Goal: Transaction & Acquisition: Purchase product/service

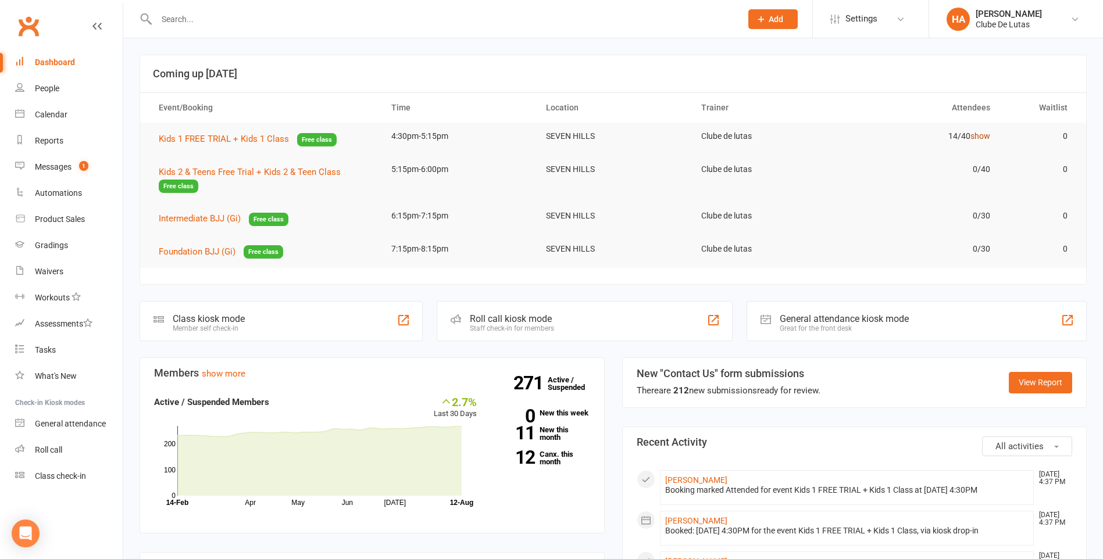
click at [987, 134] on link "show" at bounding box center [980, 135] width 20 height 9
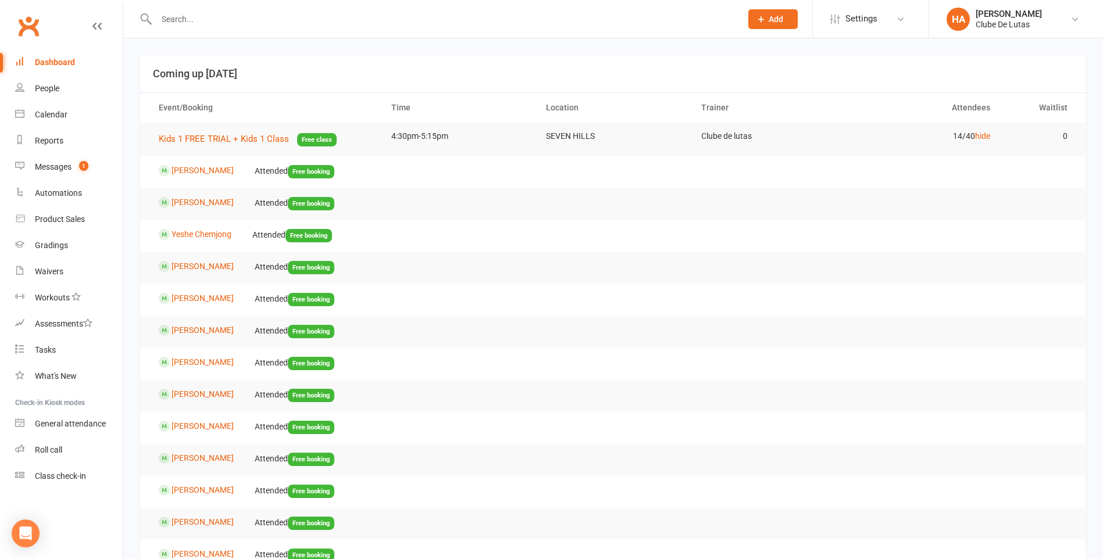
click at [91, 63] on link "Dashboard" at bounding box center [69, 62] width 108 height 26
click at [45, 63] on div "Dashboard" at bounding box center [55, 62] width 40 height 9
click at [47, 63] on div "Dashboard" at bounding box center [55, 62] width 40 height 9
click at [101, 24] on icon at bounding box center [96, 26] width 9 height 9
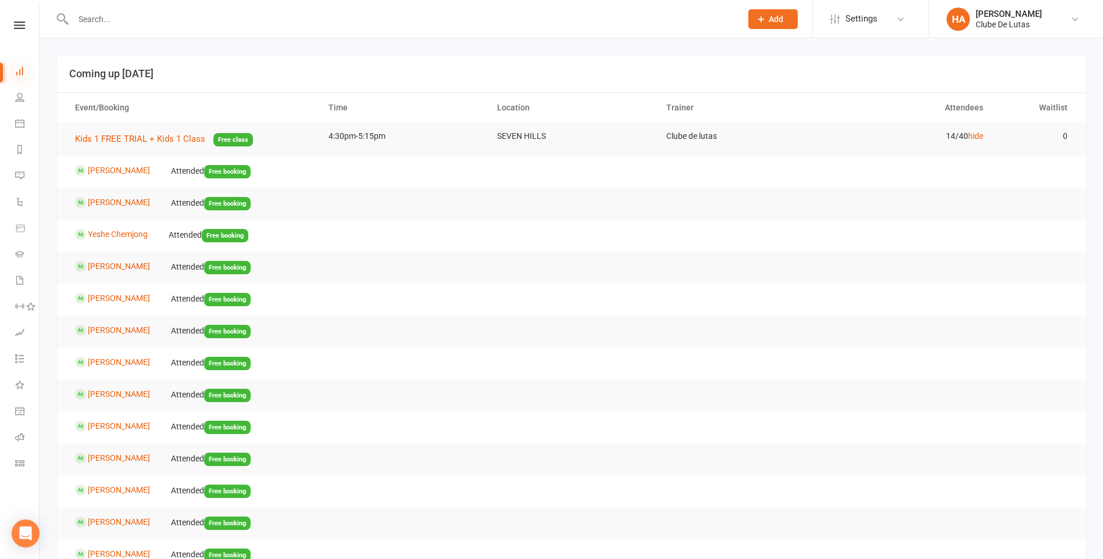
click at [24, 70] on icon at bounding box center [19, 70] width 9 height 9
drag, startPoint x: 24, startPoint y: 37, endPoint x: 26, endPoint y: 29, distance: 8.3
click at [24, 37] on div "Clubworx" at bounding box center [19, 41] width 39 height 38
click at [26, 25] on link at bounding box center [19, 26] width 39 height 8
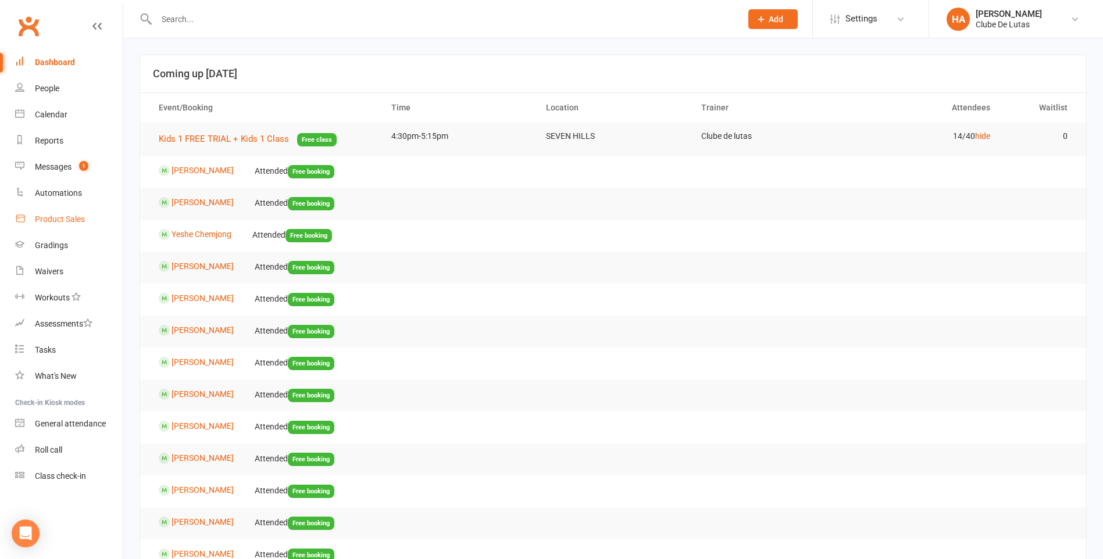
drag, startPoint x: 92, startPoint y: 274, endPoint x: 49, endPoint y: 231, distance: 60.8
click at [49, 231] on link "Product Sales" at bounding box center [69, 219] width 108 height 26
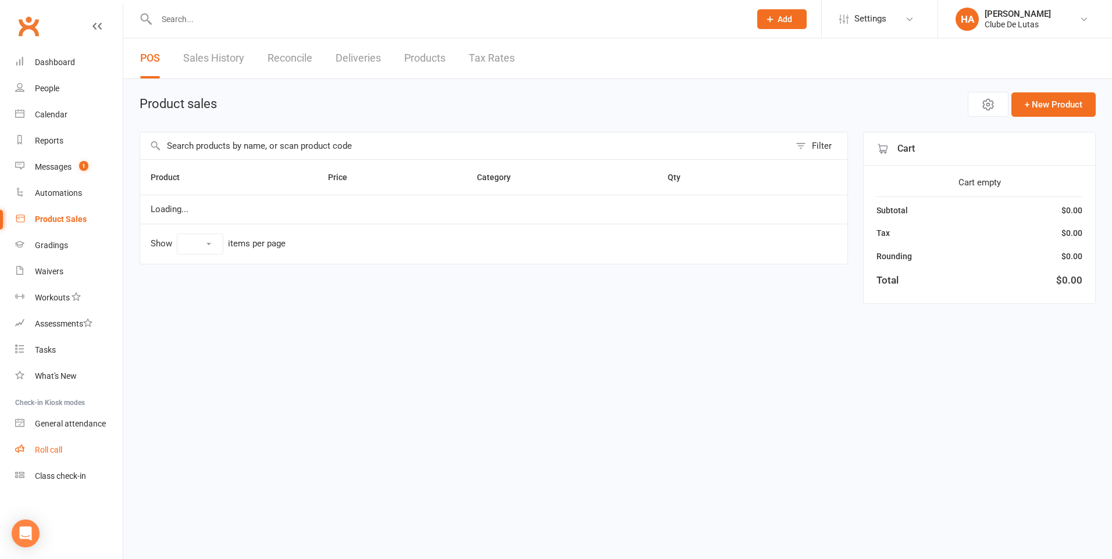
select select "25"
click at [88, 419] on div "General attendance" at bounding box center [70, 423] width 71 height 9
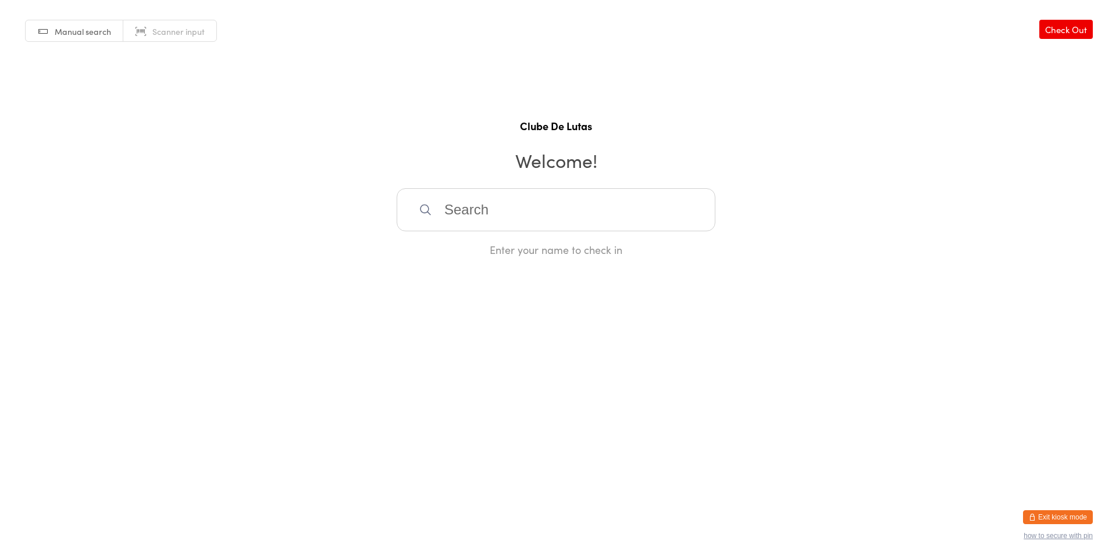
click at [1035, 511] on button "Exit kiosk mode" at bounding box center [1058, 517] width 70 height 14
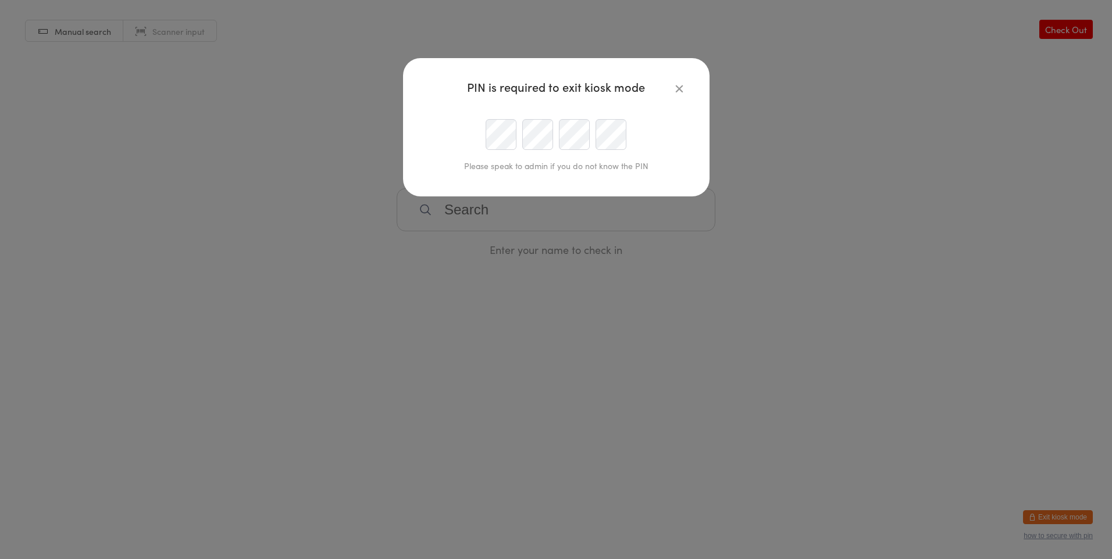
type input "hayley.andrews2406@gmail.com"
click at [523, 130] on div at bounding box center [556, 134] width 266 height 31
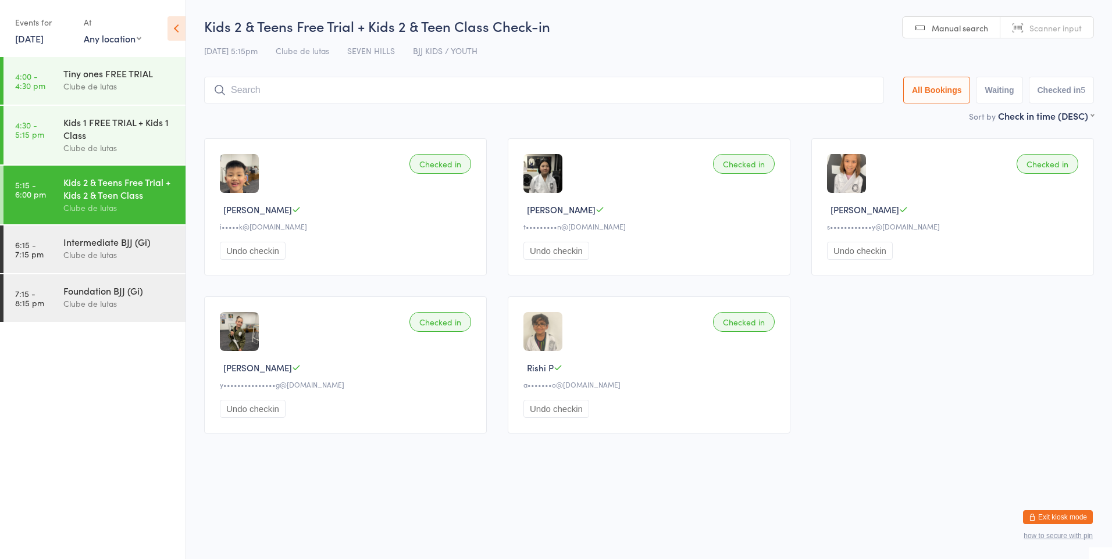
click at [1065, 512] on button "Exit kiosk mode" at bounding box center [1058, 517] width 70 height 14
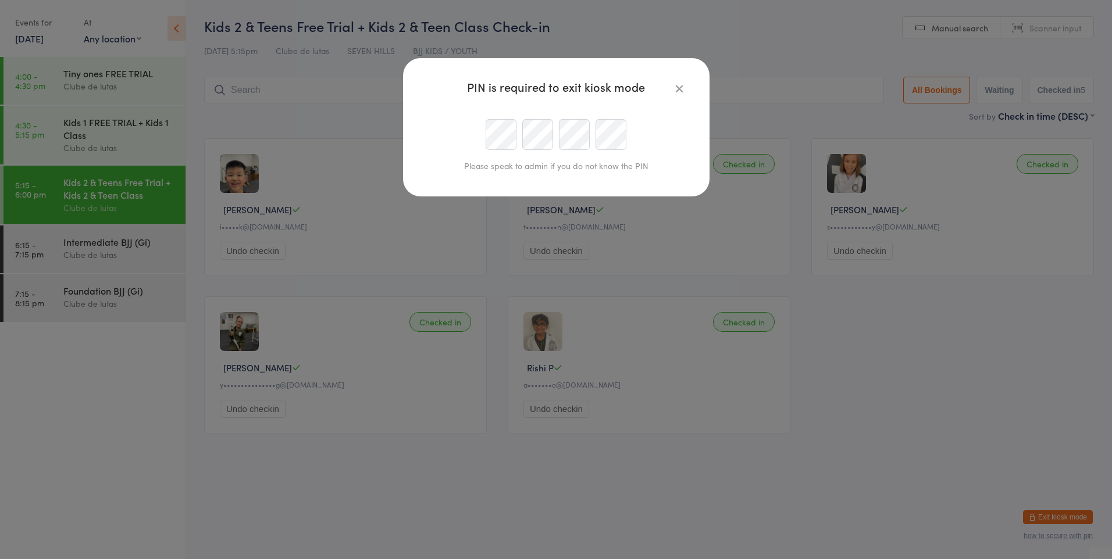
type input "hayley.andrews2406@gmail.com"
click at [564, 148] on div at bounding box center [556, 134] width 266 height 31
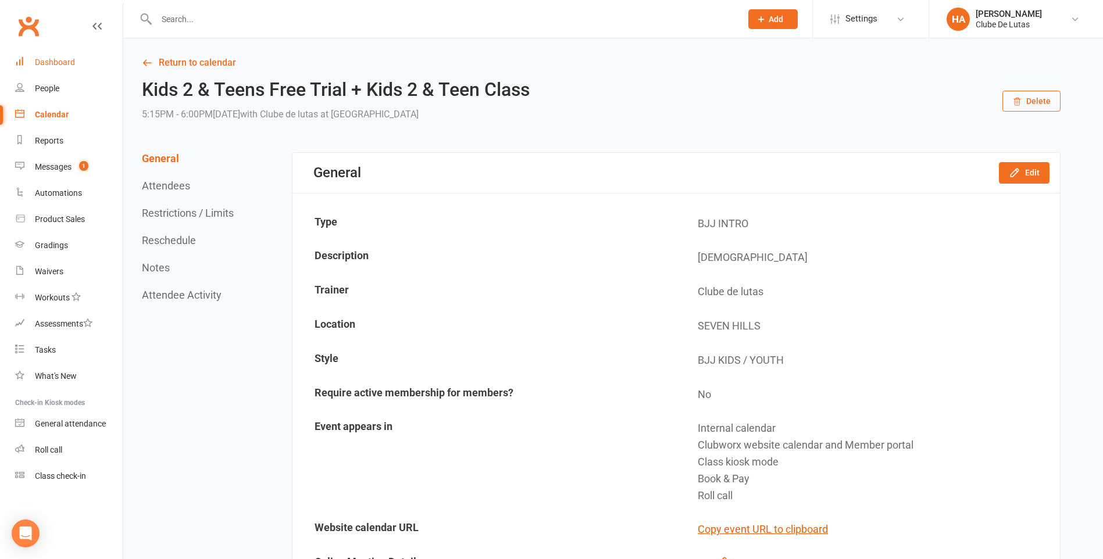
click at [45, 56] on link "Dashboard" at bounding box center [69, 62] width 108 height 26
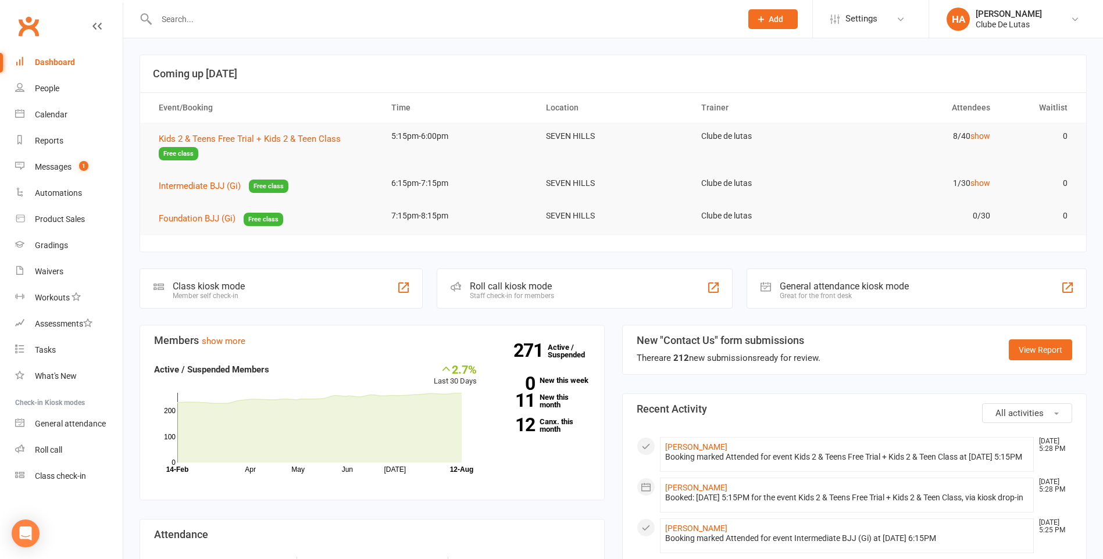
drag, startPoint x: 974, startPoint y: 243, endPoint x: 1038, endPoint y: 258, distance: 65.6
drag, startPoint x: 1038, startPoint y: 258, endPoint x: 983, endPoint y: 187, distance: 90.3
click at [983, 187] on link "show" at bounding box center [980, 182] width 20 height 9
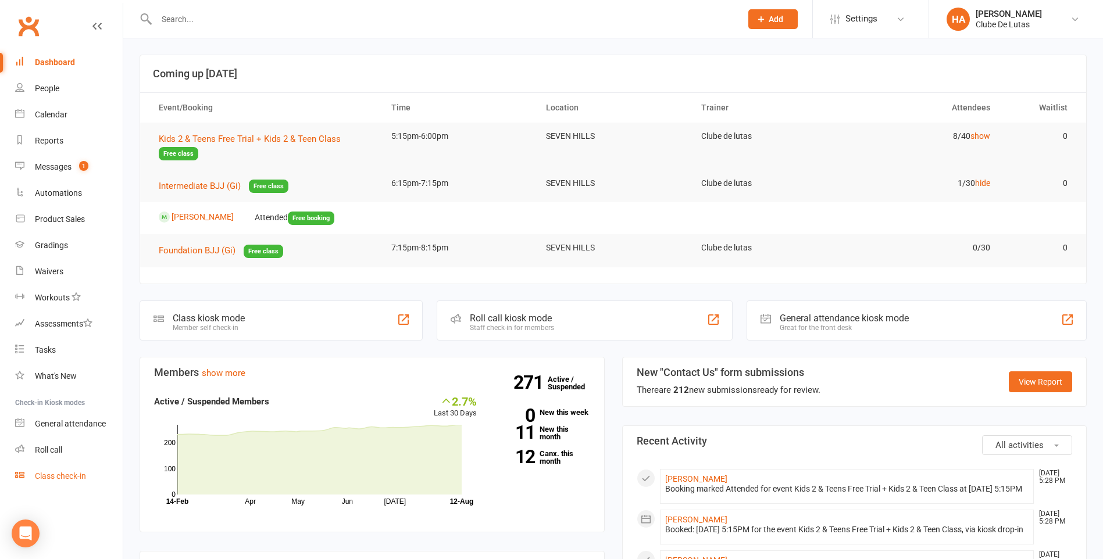
click at [35, 465] on link "Class check-in" at bounding box center [69, 476] width 108 height 26
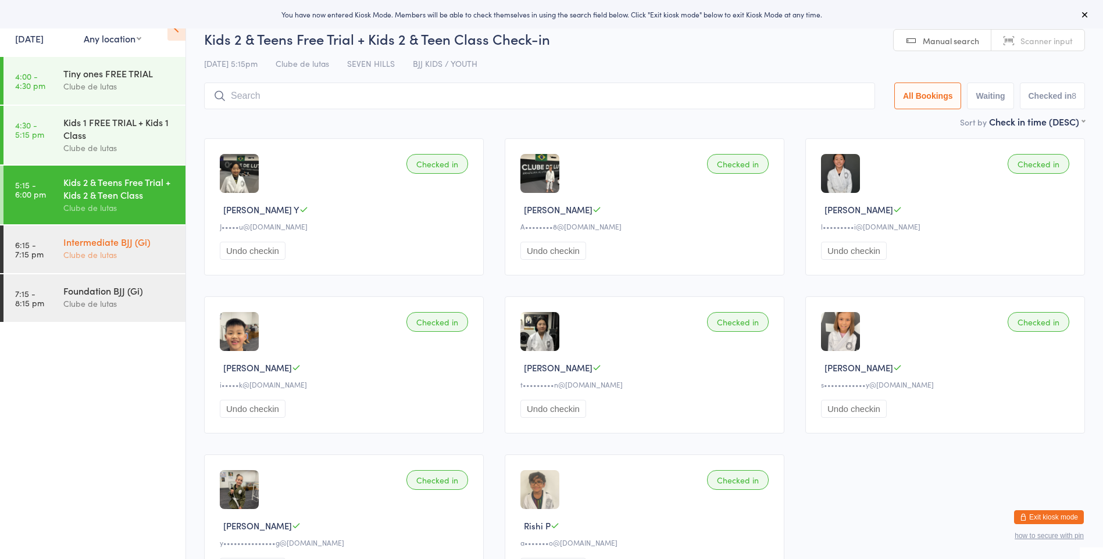
click at [122, 248] on div "Intermediate BJJ (Gi)" at bounding box center [119, 241] width 112 height 13
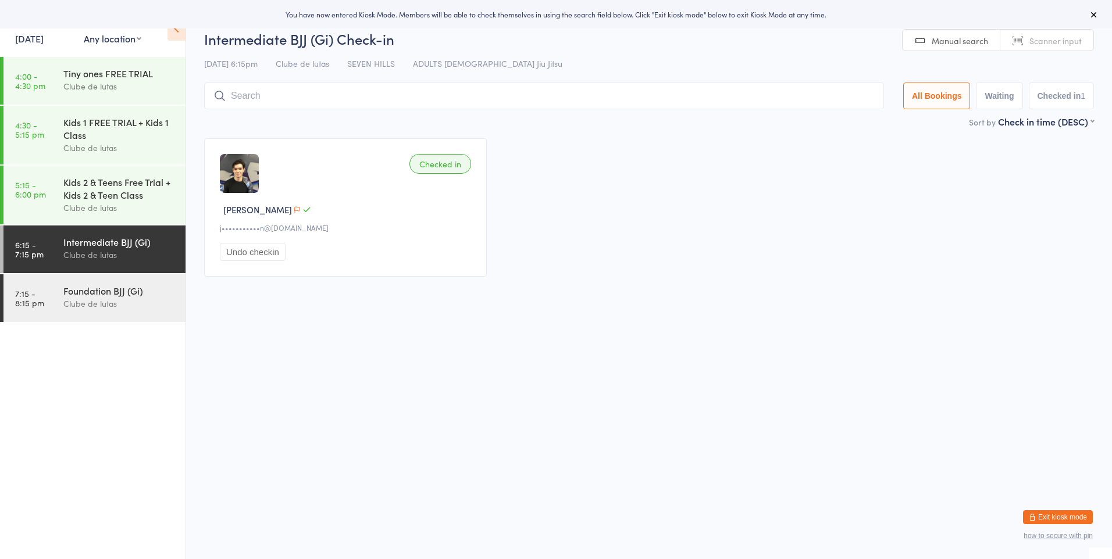
click at [376, 83] on input "search" at bounding box center [544, 96] width 680 height 27
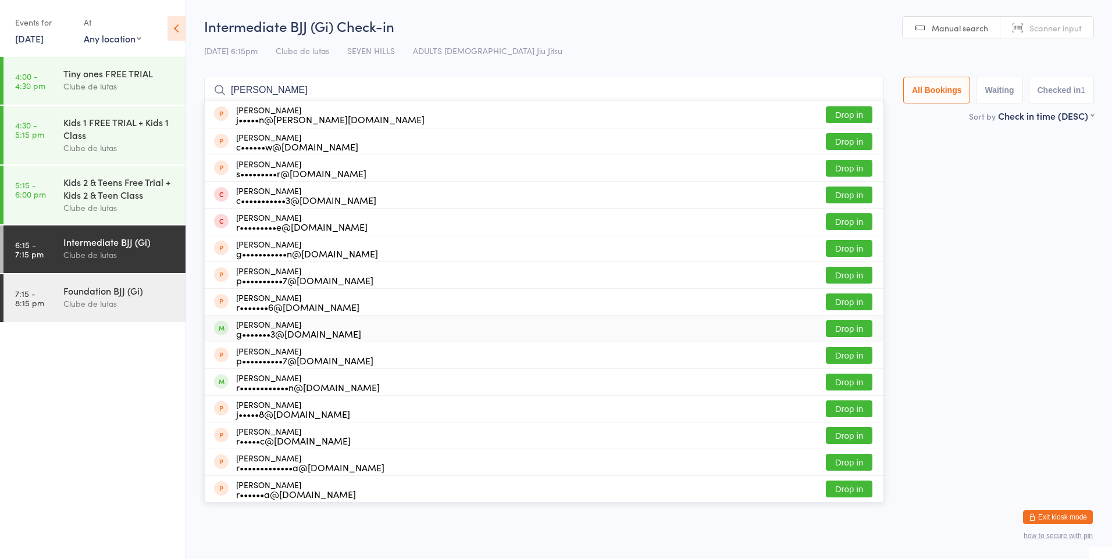
type input "ron"
click at [828, 334] on button "Drop in" at bounding box center [849, 328] width 47 height 17
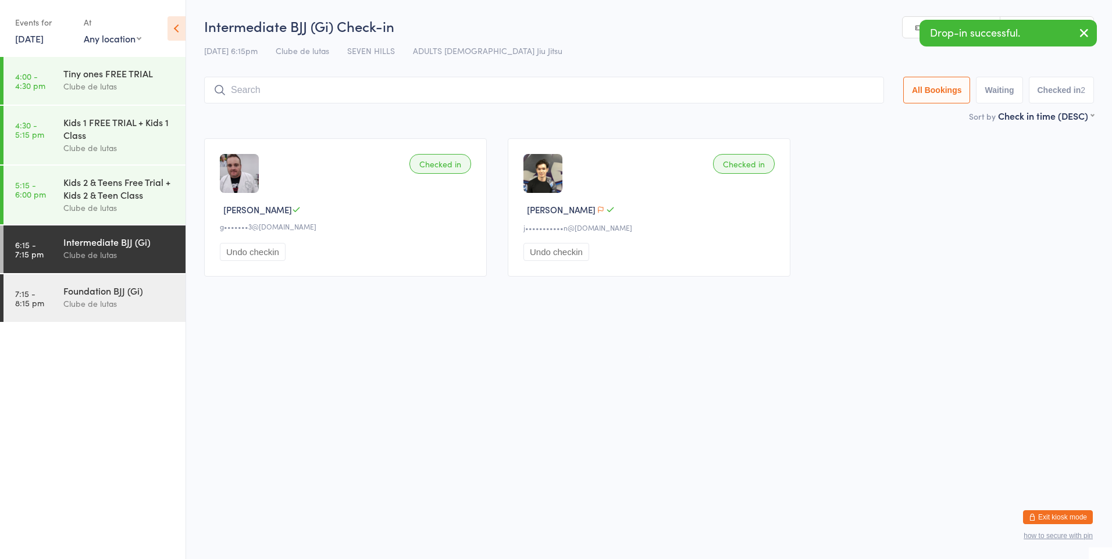
click at [1073, 513] on button "Exit kiosk mode" at bounding box center [1058, 517] width 70 height 14
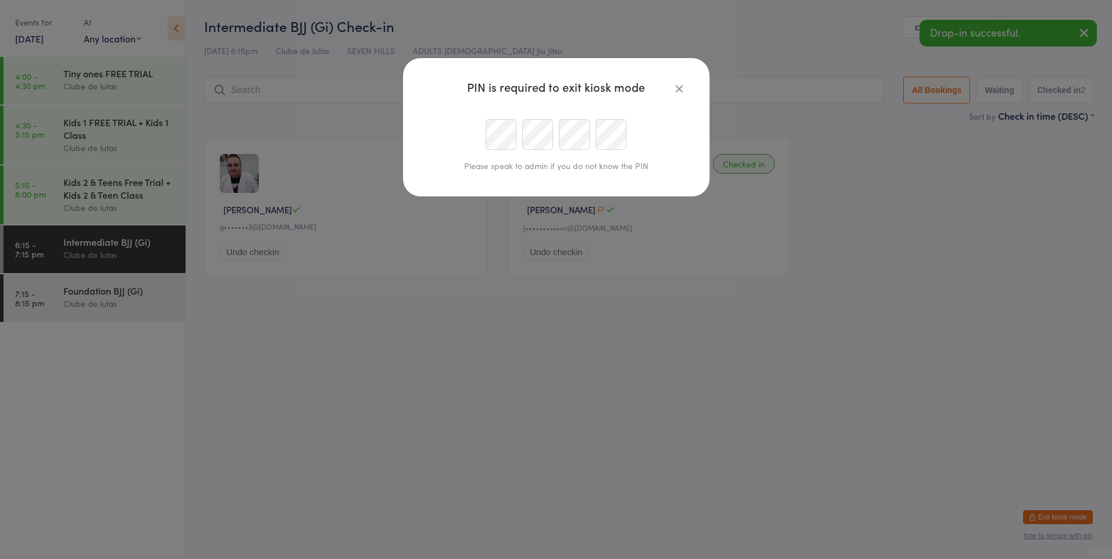
type input "hayley.andrews2406@gmail.com"
click at [706, 168] on div "PIN is required to exit kiosk mode Please speak to admin if you do not know the…" at bounding box center [556, 127] width 306 height 138
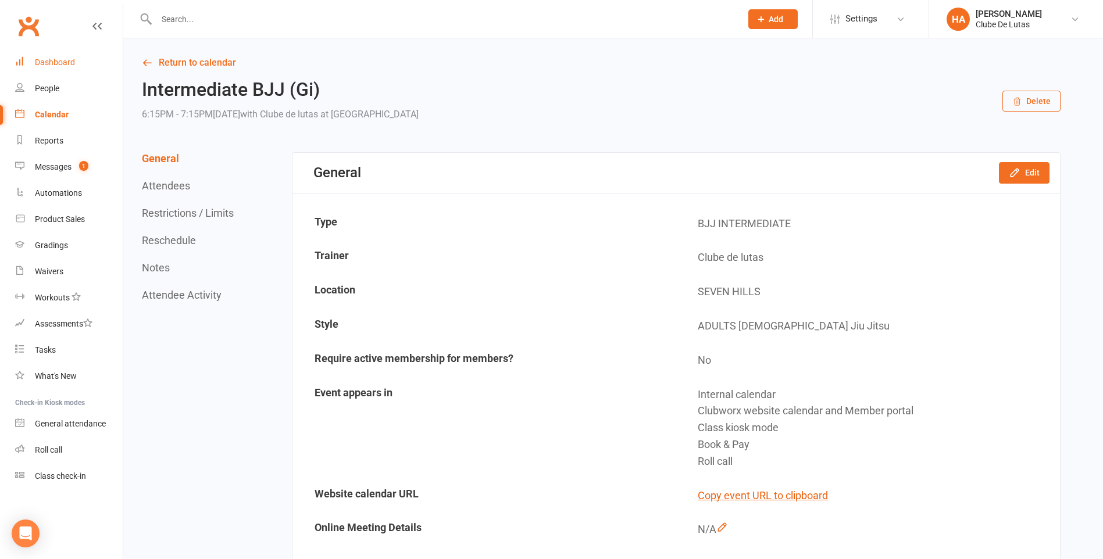
click at [64, 73] on link "Dashboard" at bounding box center [69, 62] width 108 height 26
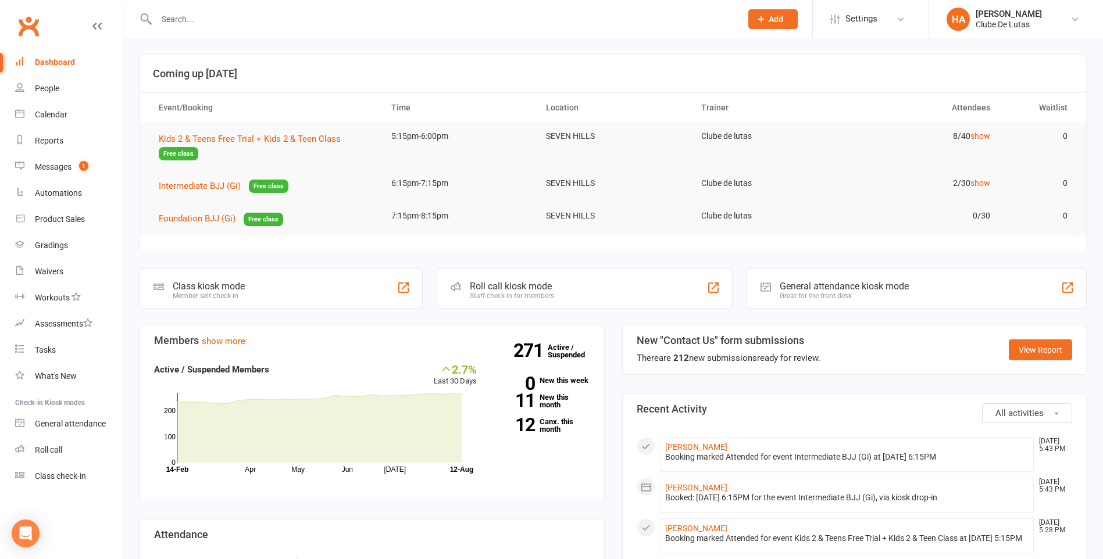
click at [15, 49] on link "Dashboard" at bounding box center [69, 62] width 108 height 26
click at [196, 22] on input "text" at bounding box center [443, 19] width 580 height 16
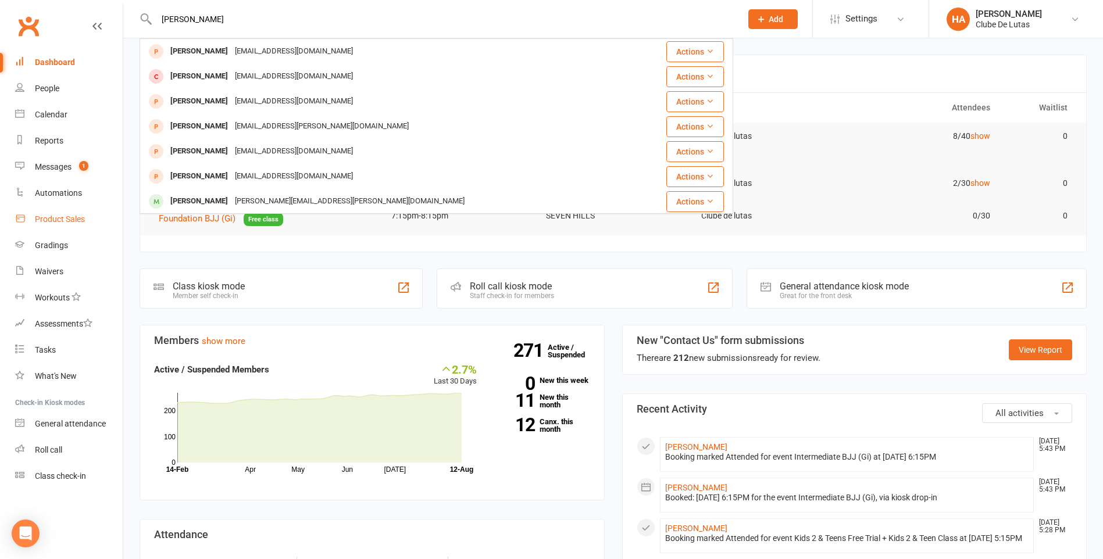
type input "delin"
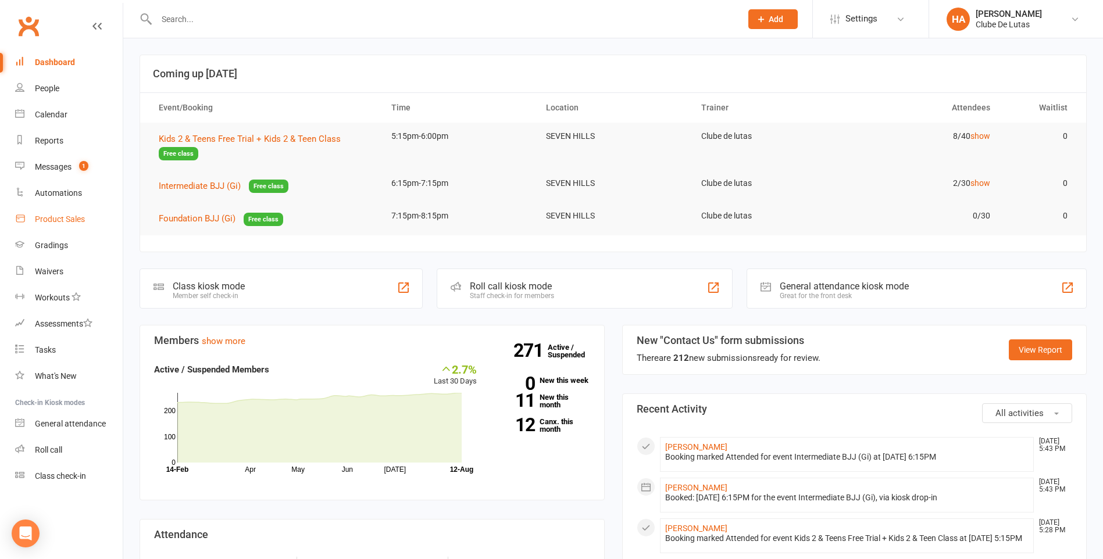
click at [73, 209] on link "Product Sales" at bounding box center [69, 219] width 108 height 26
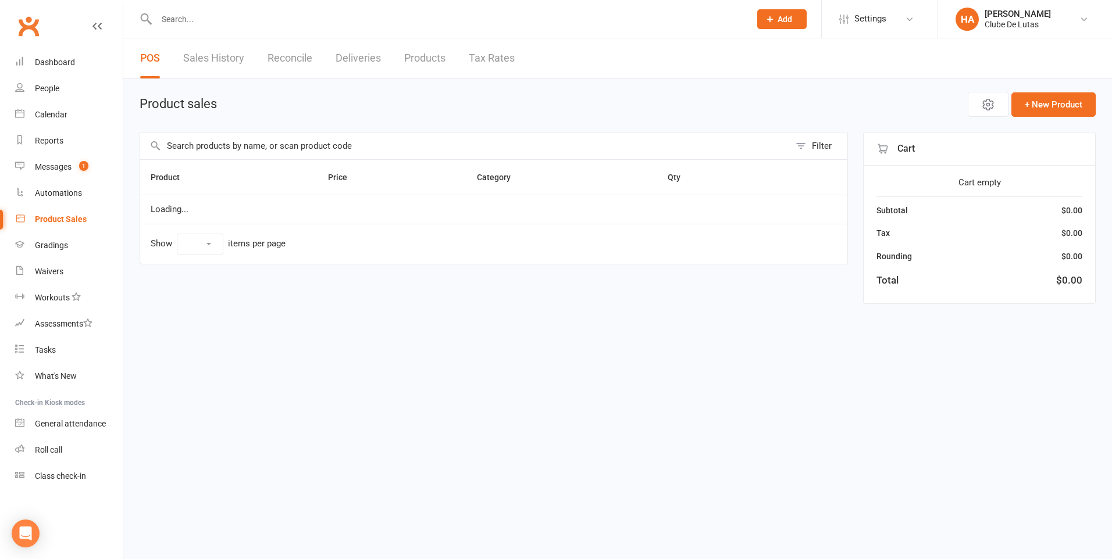
select select "25"
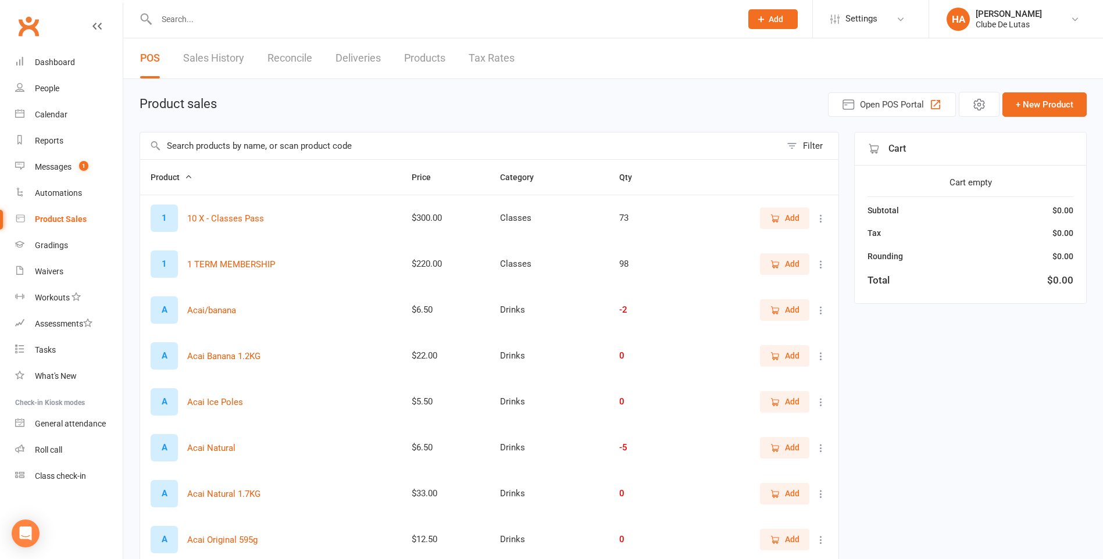
click at [247, 154] on input "text" at bounding box center [460, 146] width 641 height 27
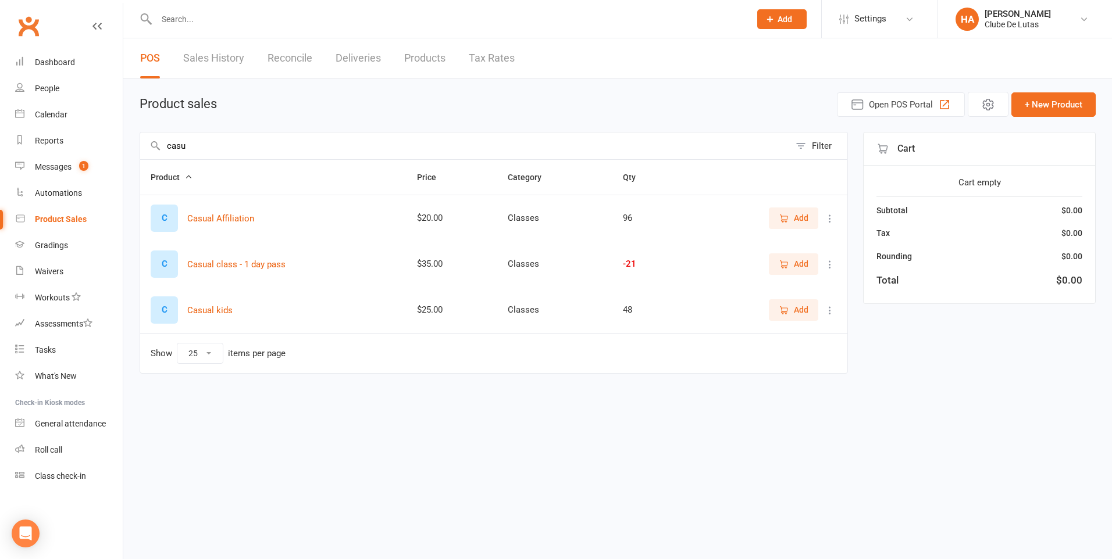
type input "casu"
click at [804, 262] on span "Add" at bounding box center [801, 264] width 15 height 13
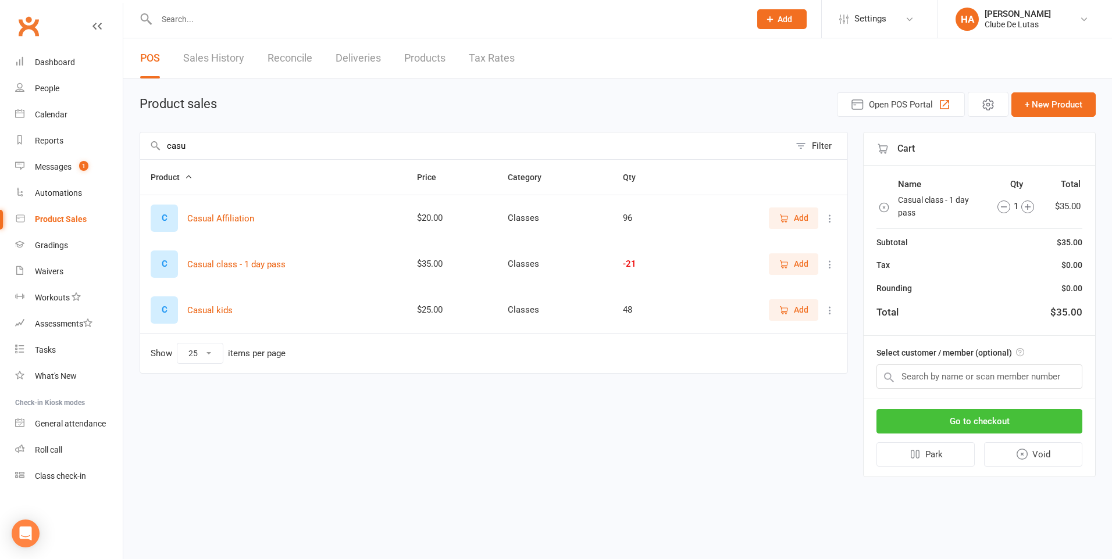
click at [940, 419] on button "Go to checkout" at bounding box center [979, 421] width 206 height 24
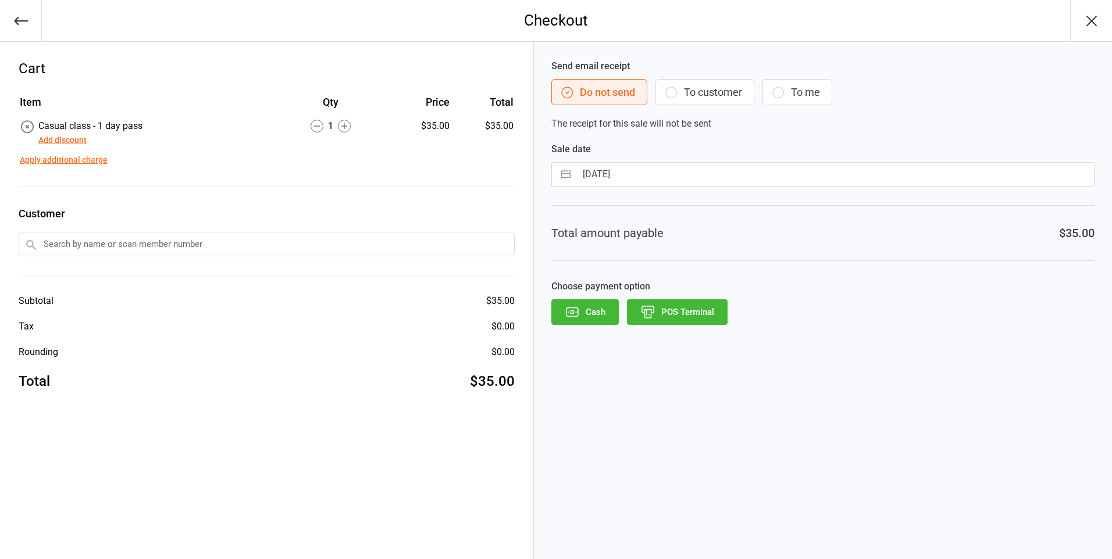
click at [676, 311] on button "POS Terminal" at bounding box center [677, 312] width 101 height 26
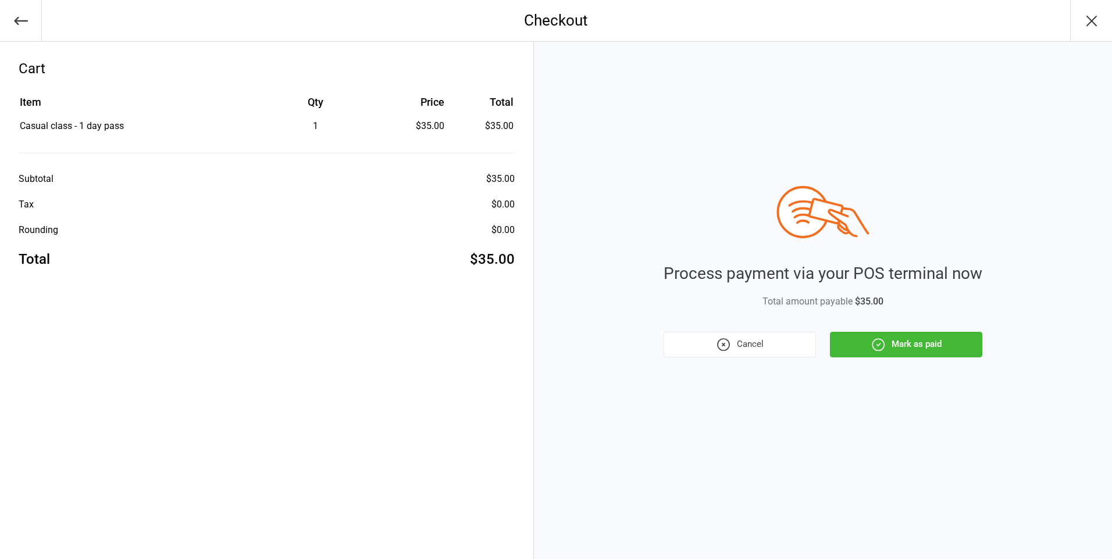
click at [960, 343] on button "Mark as paid" at bounding box center [906, 345] width 152 height 26
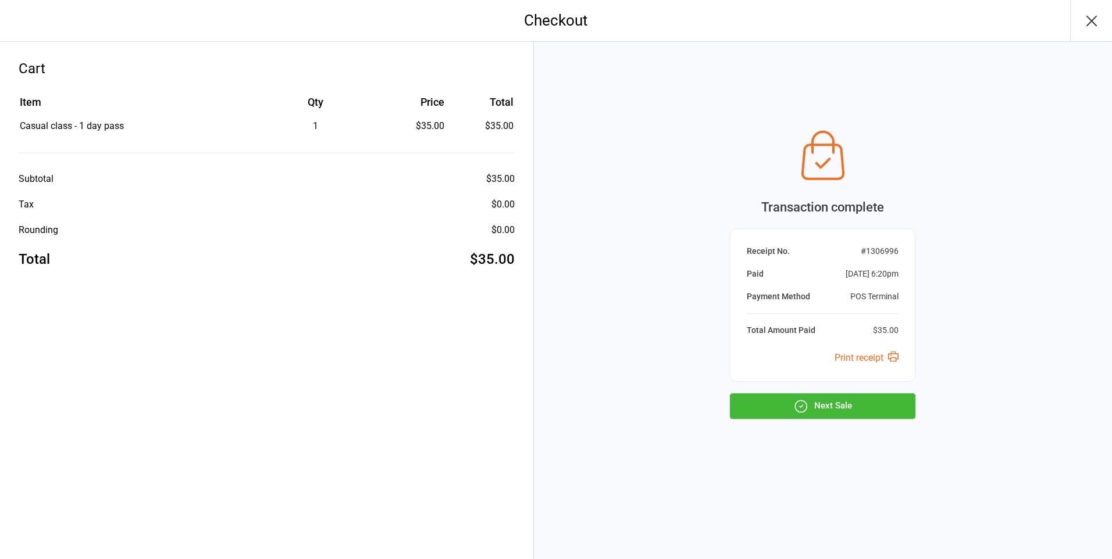
click at [828, 402] on button "Next Sale" at bounding box center [822, 407] width 185 height 26
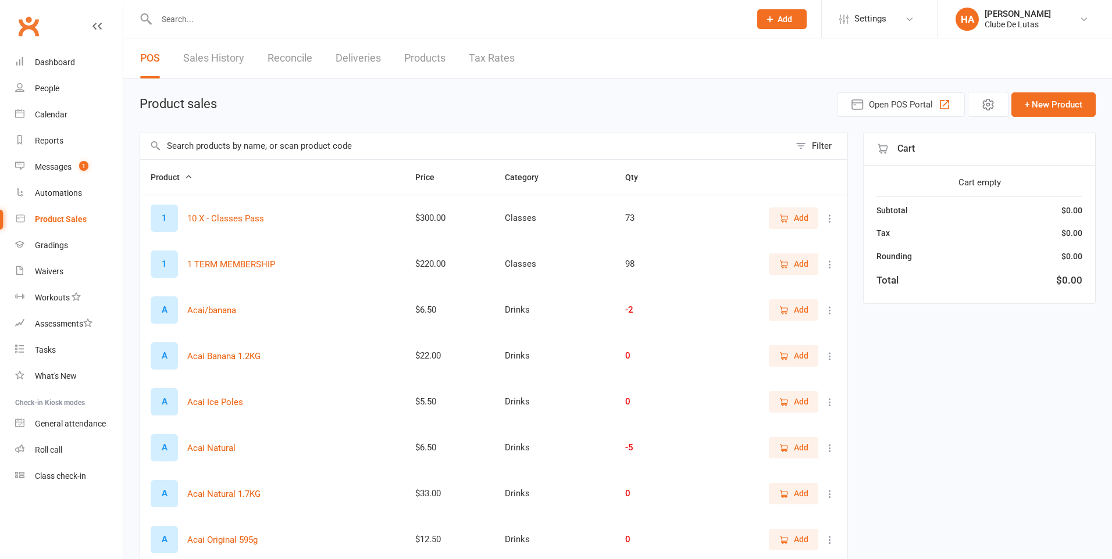
select select "25"
